Goal: Task Accomplishment & Management: Complete application form

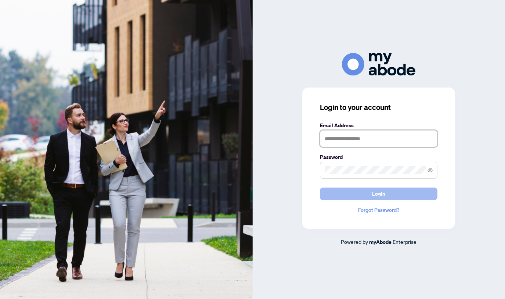
type input "**********"
click at [380, 193] on span "Login" at bounding box center [378, 194] width 13 height 12
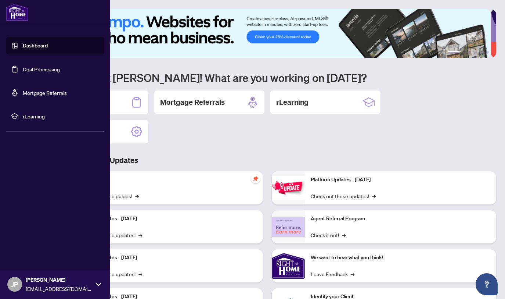
click at [27, 45] on link "Dashboard" at bounding box center [35, 45] width 25 height 7
click at [37, 68] on link "Deal Processing" at bounding box center [41, 69] width 37 height 7
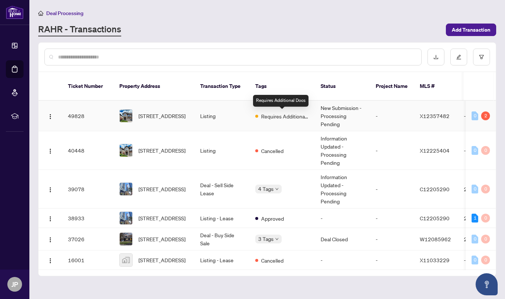
click at [292, 113] on span "Requires Additional Docs" at bounding box center [285, 116] width 48 height 8
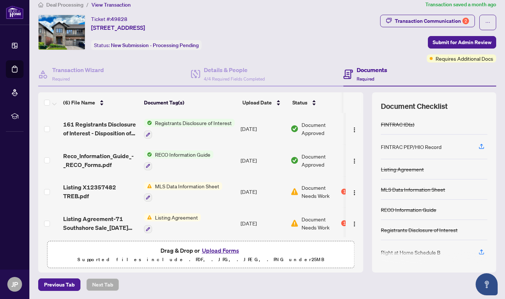
click at [363, 71] on h4 "Documents" at bounding box center [372, 69] width 30 height 9
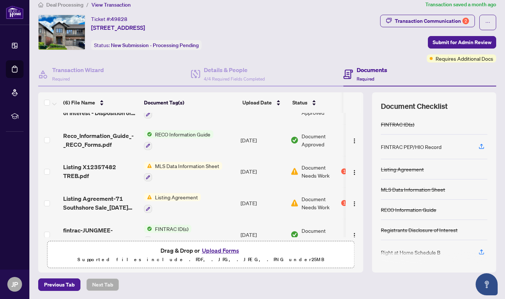
scroll to position [19, 0]
click at [221, 249] on button "Upload Forms" at bounding box center [221, 250] width 42 height 10
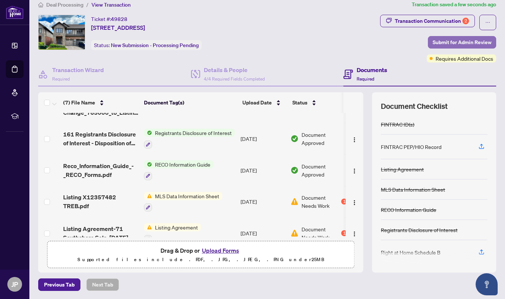
click at [458, 40] on span "Submit for Admin Review" at bounding box center [462, 42] width 59 height 12
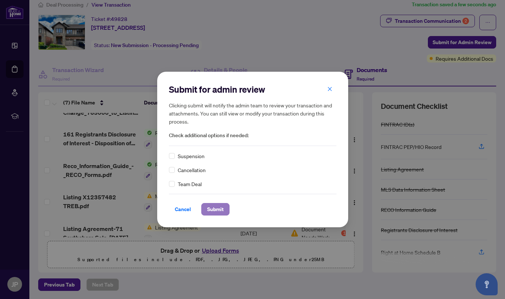
click at [215, 206] on span "Submit" at bounding box center [215, 209] width 17 height 12
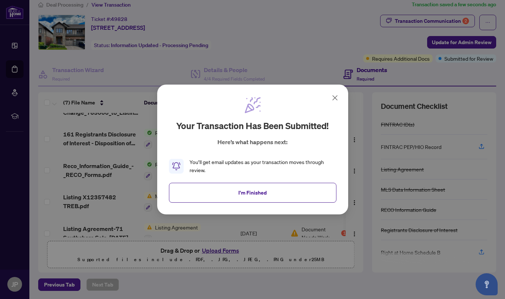
click at [336, 97] on icon at bounding box center [335, 97] width 9 height 9
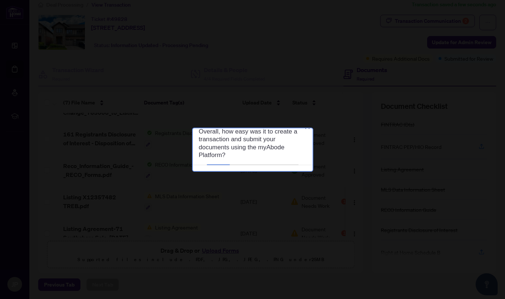
scroll to position [0, 0]
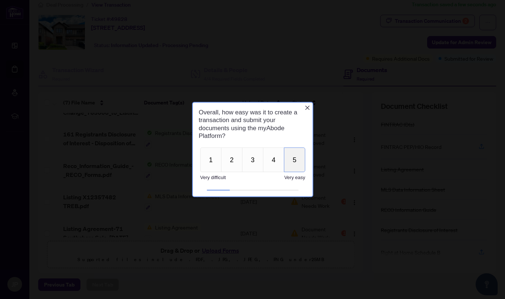
click at [292, 162] on button "5" at bounding box center [294, 159] width 21 height 25
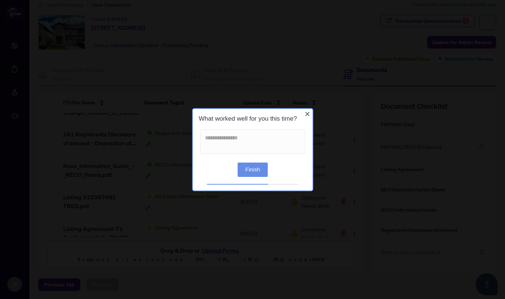
click at [246, 171] on button "Finish" at bounding box center [252, 169] width 30 height 14
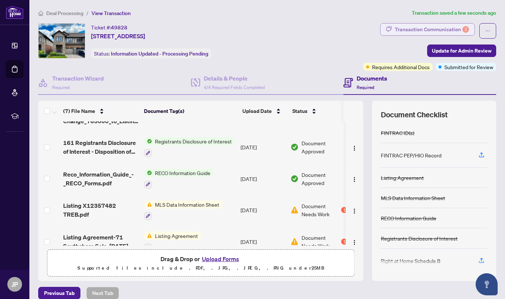
click at [433, 26] on div "Transaction Communication 2" at bounding box center [432, 30] width 74 height 12
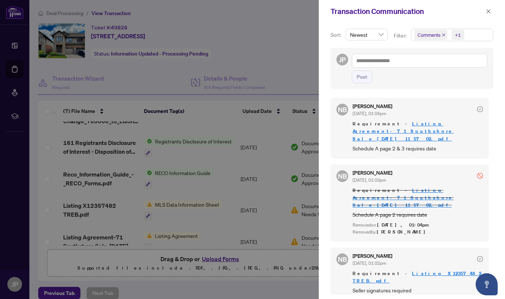
scroll to position [1, 0]
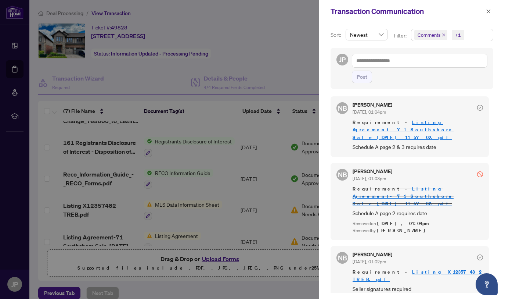
click at [293, 19] on div at bounding box center [252, 149] width 505 height 299
